Goal: Information Seeking & Learning: Check status

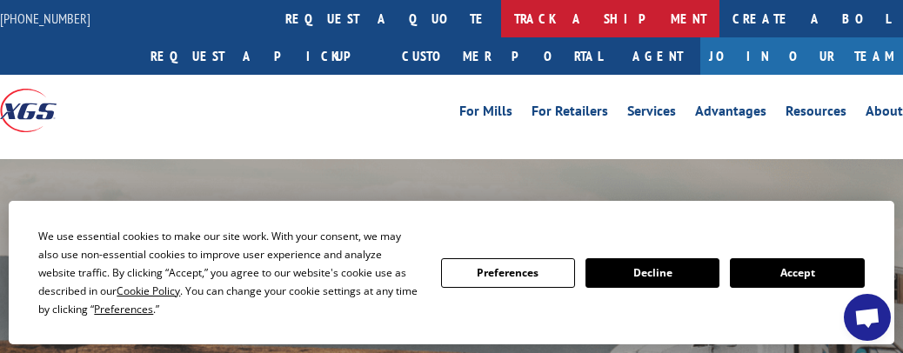
click at [501, 9] on link "track a shipment" at bounding box center [610, 18] width 218 height 37
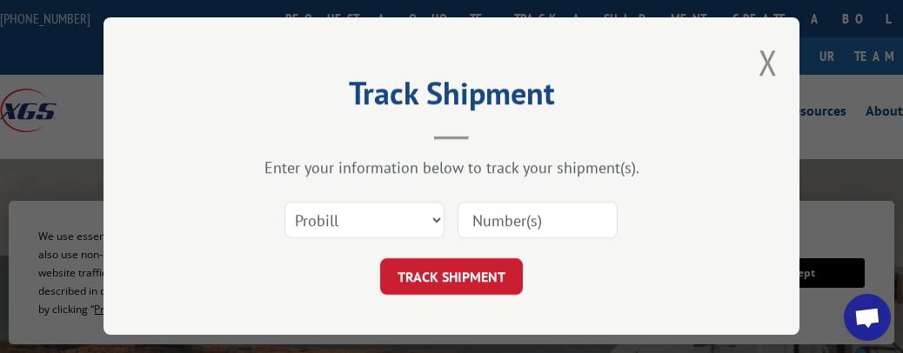
paste input "17471876"
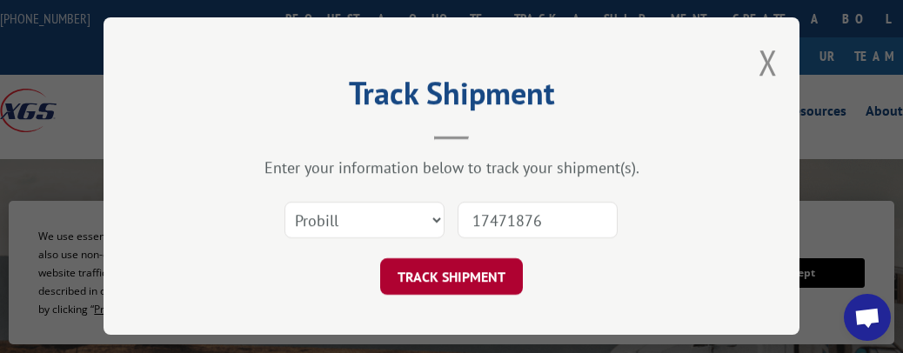
type input "17471876"
click at [490, 265] on button "TRACK SHIPMENT" at bounding box center [451, 276] width 143 height 37
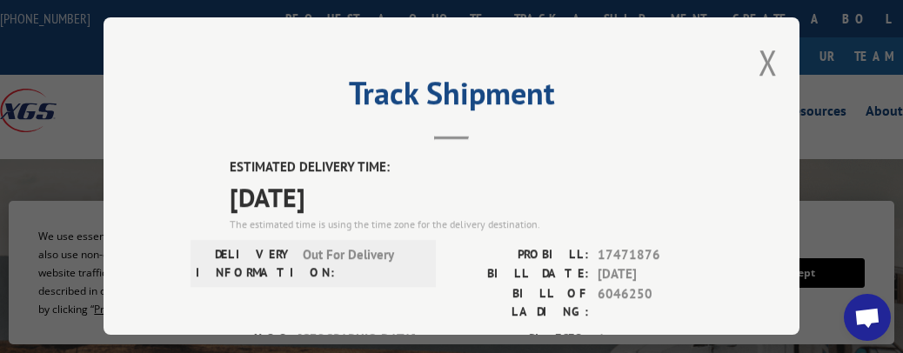
scroll to position [87, 0]
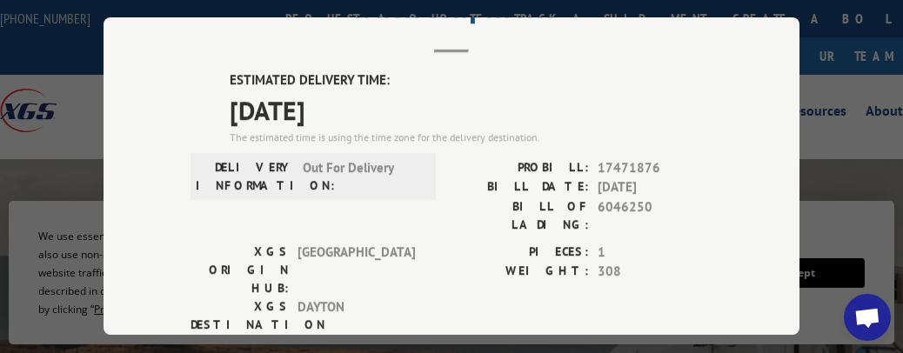
click at [707, 208] on div "Track Shipment ESTIMATED DELIVERY TIME: [DATE] The estimated time is using the …" at bounding box center [452, 176] width 696 height 318
click at [627, 70] on label "ESTIMATED DELIVERY TIME:" at bounding box center [471, 80] width 483 height 20
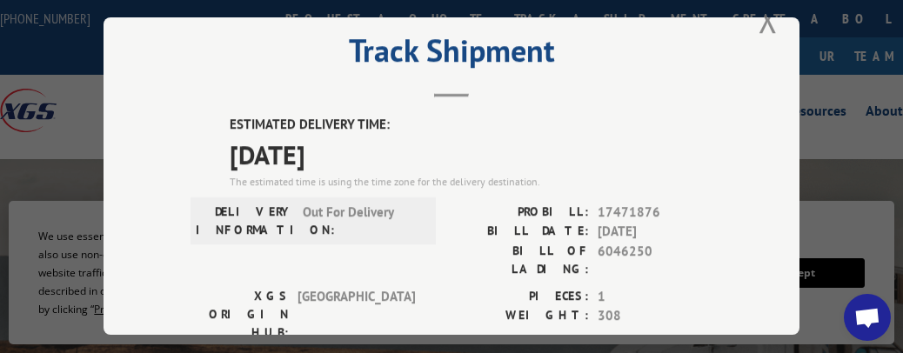
scroll to position [0, 0]
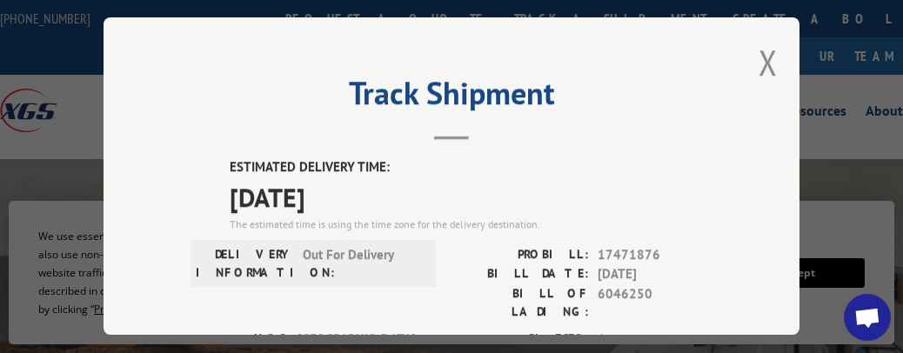
click at [750, 44] on div "Track Shipment ESTIMATED DELIVERY TIME: [DATE] The estimated time is using the …" at bounding box center [452, 176] width 696 height 318
click at [769, 57] on button "Close modal" at bounding box center [768, 62] width 19 height 46
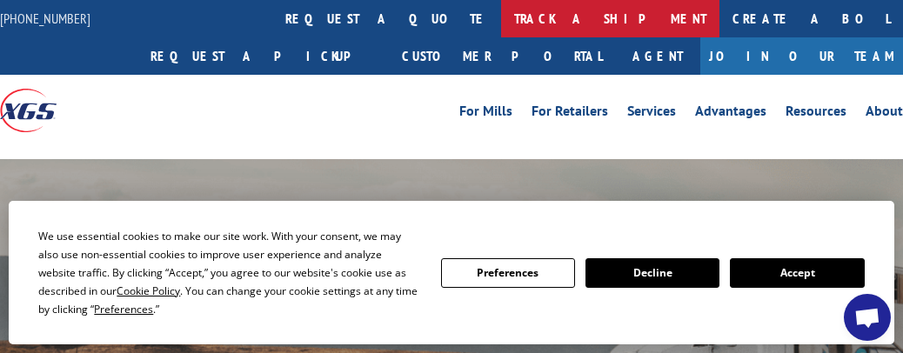
click at [501, 13] on link "track a shipment" at bounding box center [610, 18] width 218 height 37
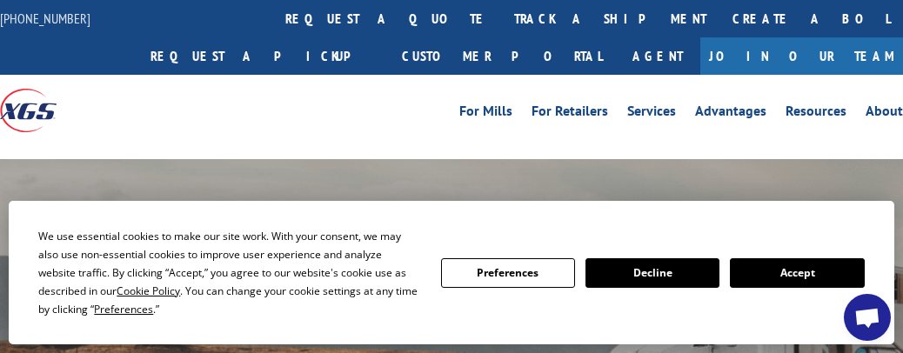
scroll to position [23, 0]
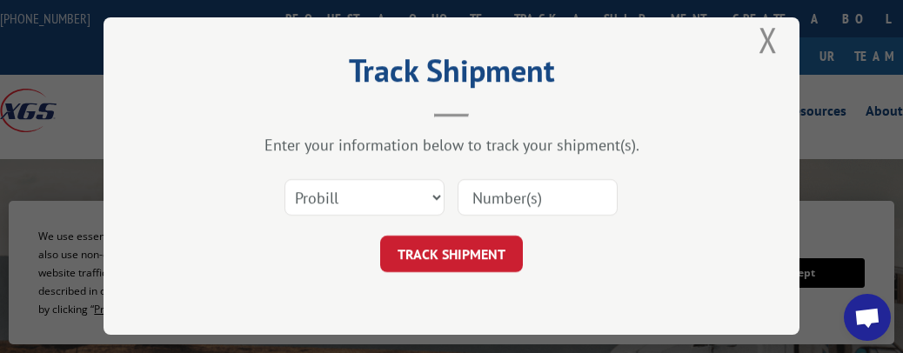
click at [546, 192] on input at bounding box center [538, 197] width 160 height 37
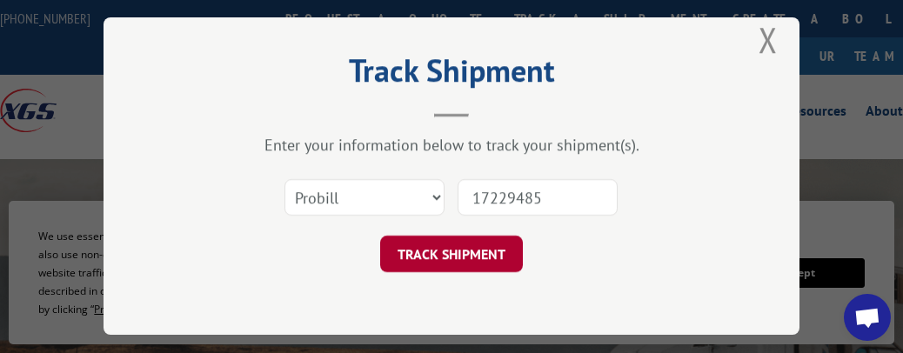
type input "17229485"
click at [429, 243] on button "TRACK SHIPMENT" at bounding box center [451, 254] width 143 height 37
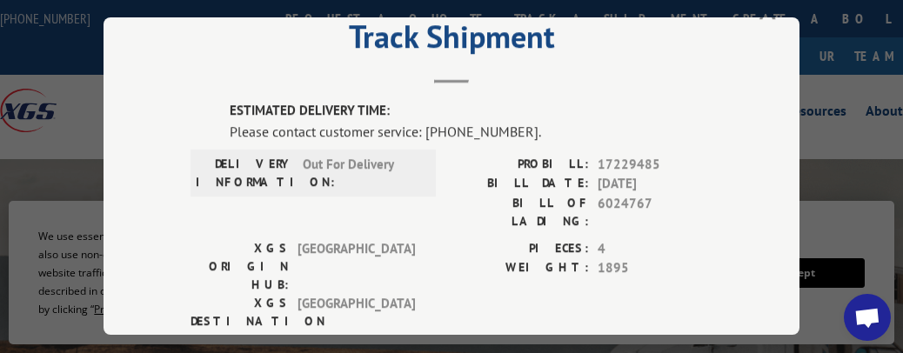
scroll to position [87, 0]
